Goal: Task Accomplishment & Management: Use online tool/utility

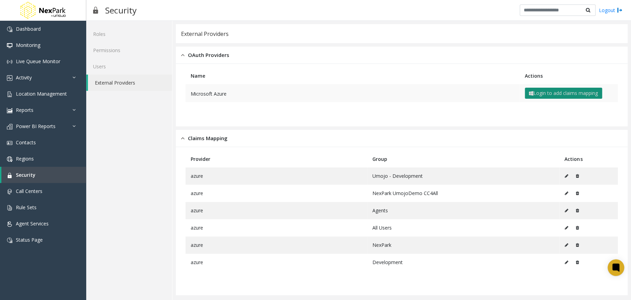
drag, startPoint x: 539, startPoint y: 114, endPoint x: 550, endPoint y: 97, distance: 20.3
click at [539, 114] on table "Name Actions Microsoft Azure Login to add claims mapping" at bounding box center [401, 95] width 439 height 56
click at [554, 90] on button "Login to add claims mapping" at bounding box center [563, 93] width 77 height 11
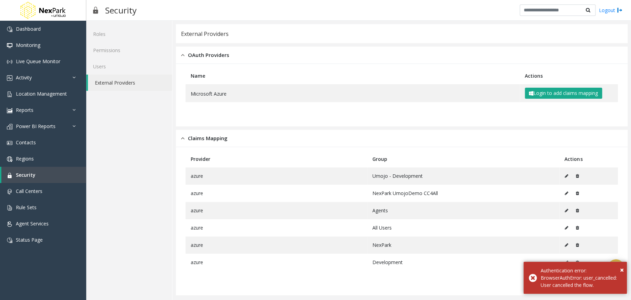
drag, startPoint x: 395, startPoint y: 24, endPoint x: 455, endPoint y: 14, distance: 61.1
click at [455, 14] on div "Security Logout" at bounding box center [358, 10] width 545 height 21
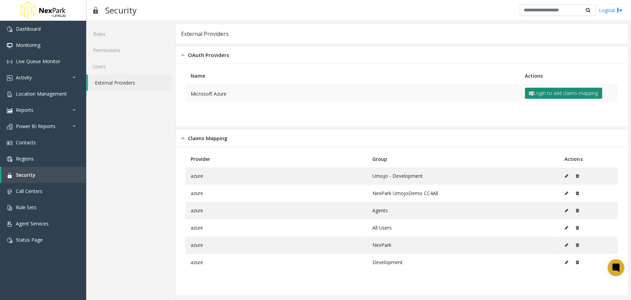
click at [561, 95] on button "Login to add claims mapping" at bounding box center [563, 93] width 77 height 11
click at [566, 90] on button "Login to add claims mapping" at bounding box center [563, 93] width 77 height 11
